Goal: Task Accomplishment & Management: Use online tool/utility

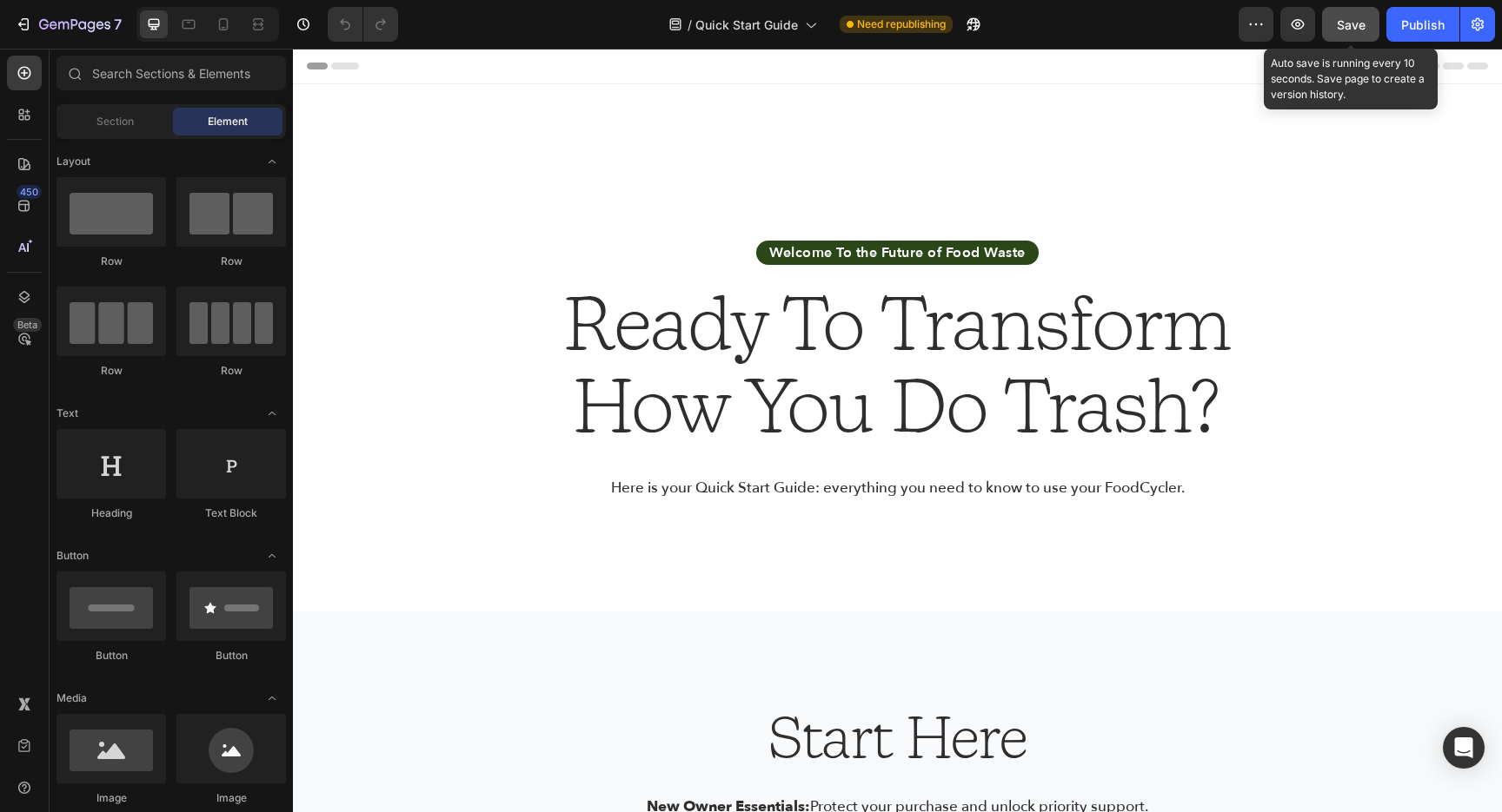
click at [1352, 23] on span "Save" at bounding box center [1351, 25] width 29 height 15
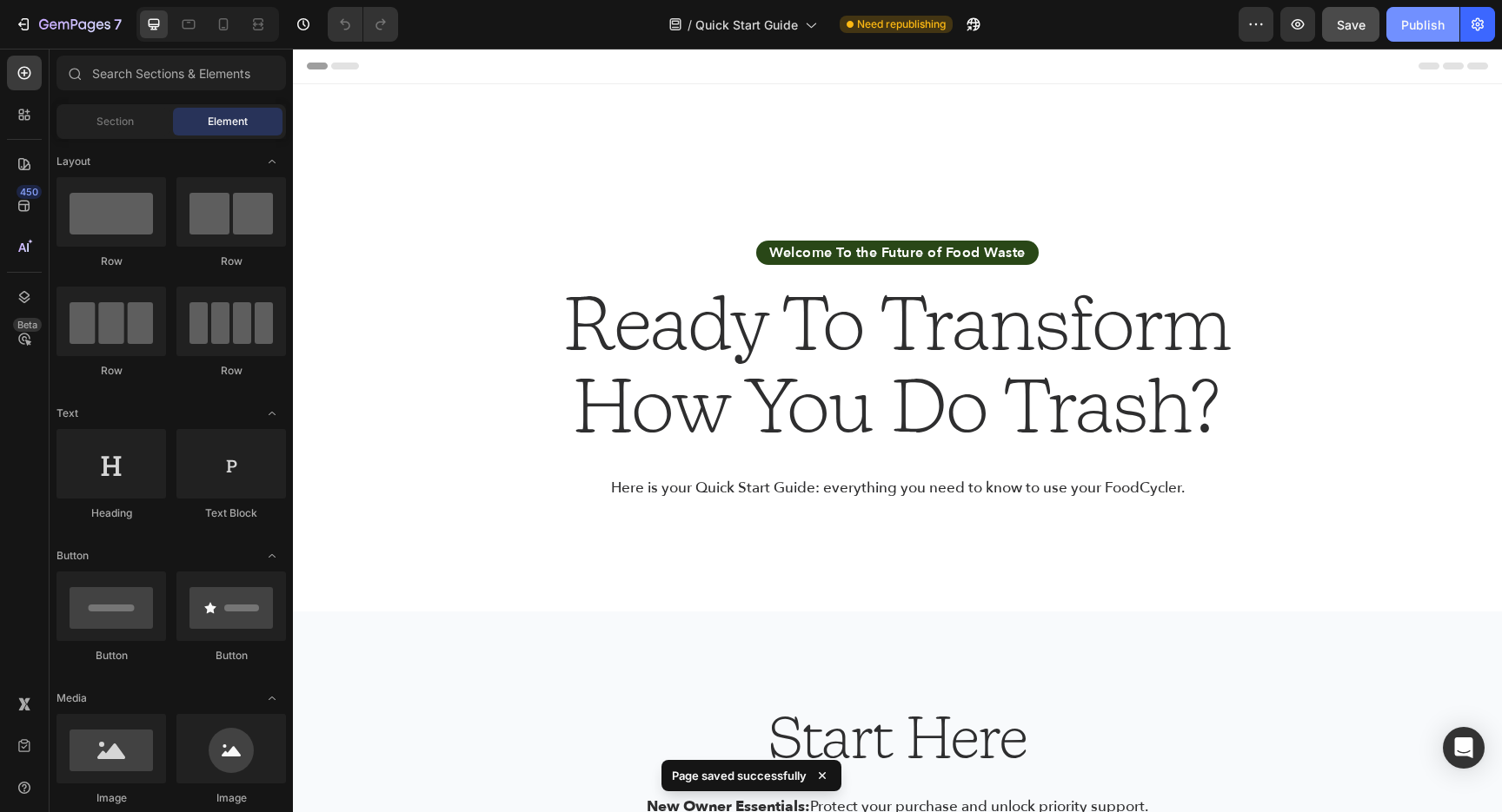
click at [1425, 40] on button "Publish" at bounding box center [1423, 25] width 73 height 35
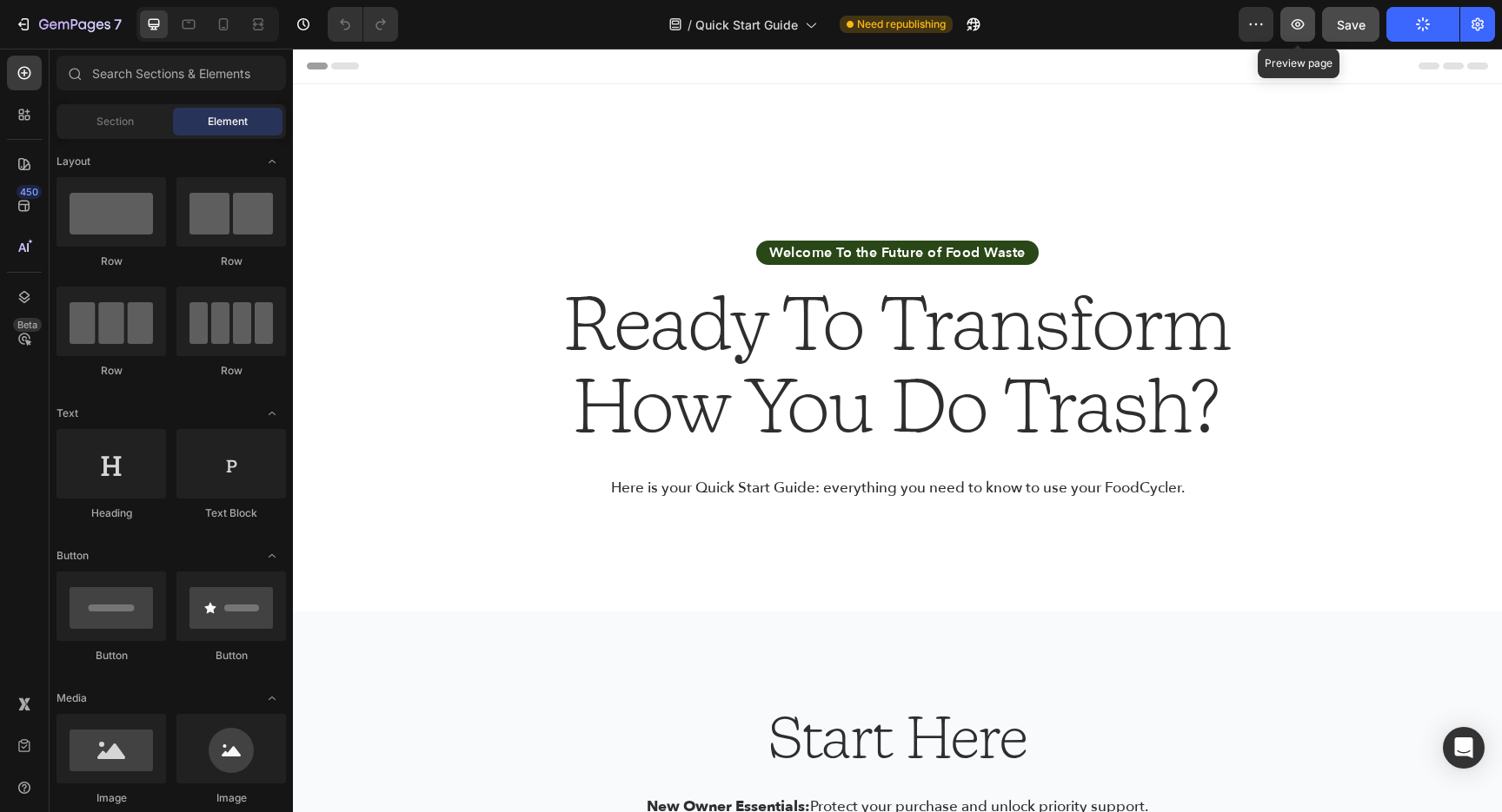
click at [1302, 31] on icon "button" at bounding box center [1298, 25] width 18 height 18
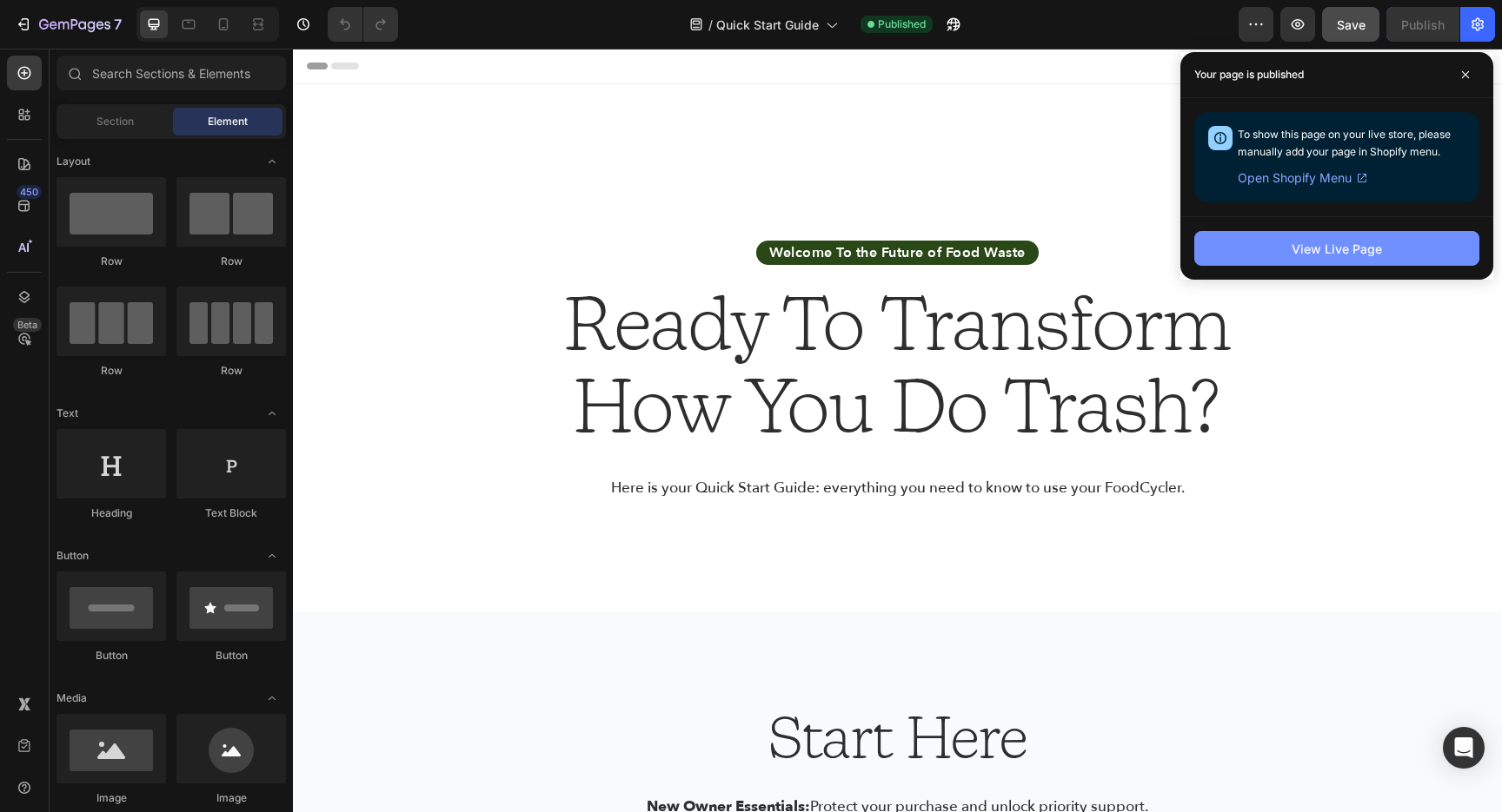
click at [1336, 249] on div "View Live Page" at bounding box center [1337, 248] width 90 height 18
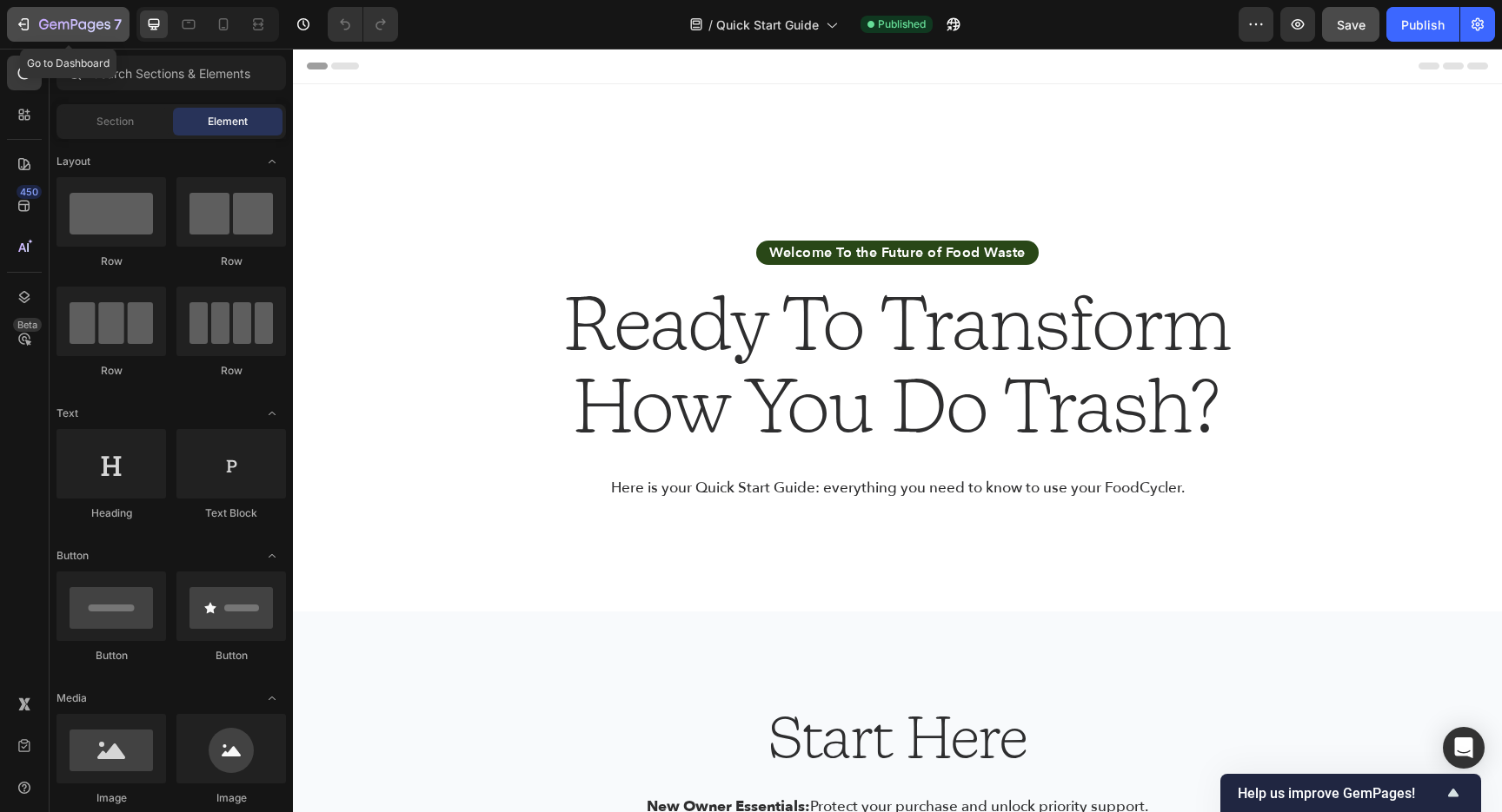
click at [66, 23] on icon "button" at bounding box center [63, 25] width 11 height 8
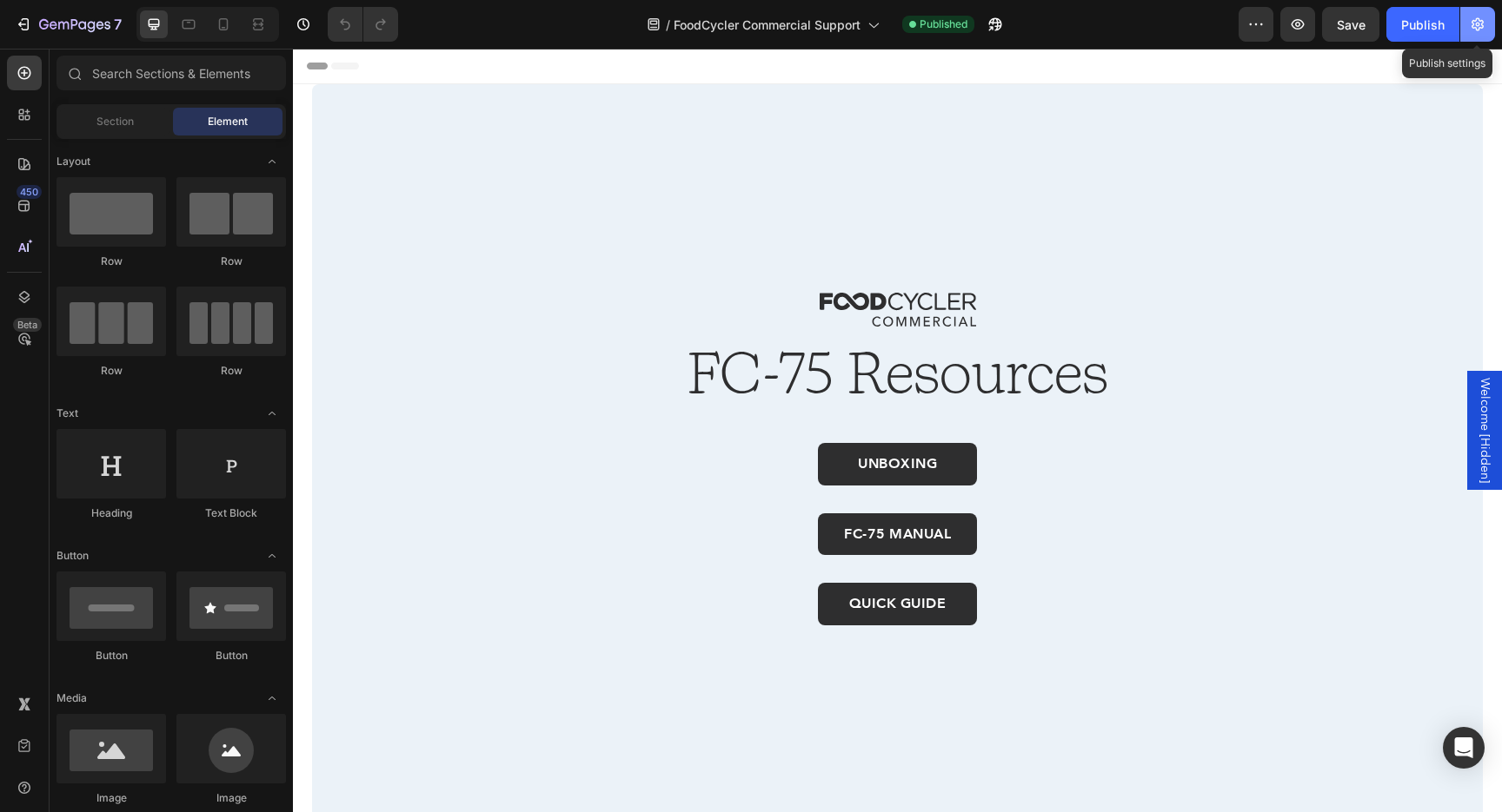
click at [1484, 27] on icon "button" at bounding box center [1478, 25] width 18 height 18
click at [1468, 25] on button "button" at bounding box center [1478, 25] width 35 height 35
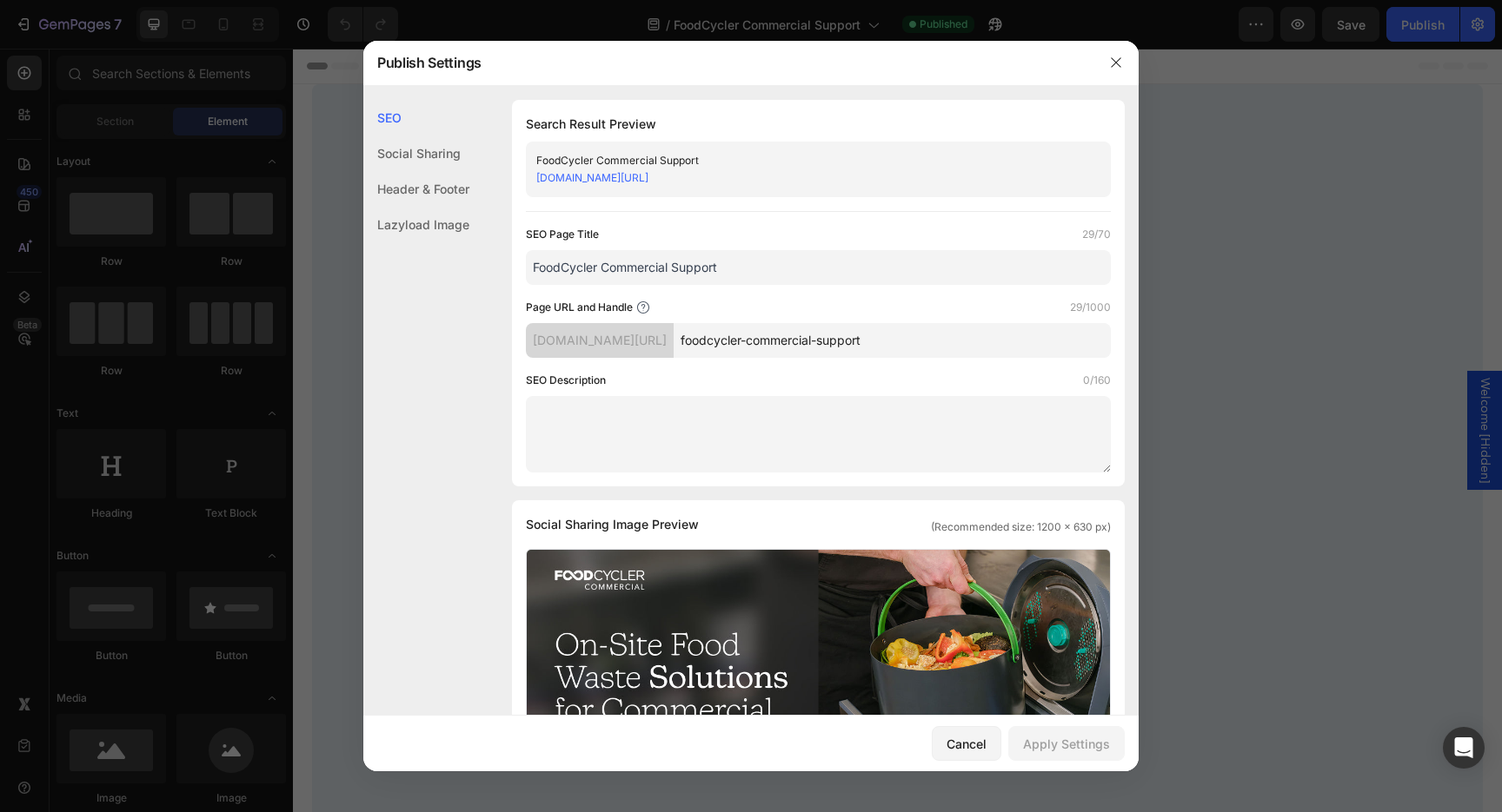
click at [648, 171] on link "[DOMAIN_NAME][URL]" at bounding box center [593, 177] width 112 height 13
click at [1119, 61] on icon "button" at bounding box center [1116, 62] width 14 height 14
